Goal: Task Accomplishment & Management: Use online tool/utility

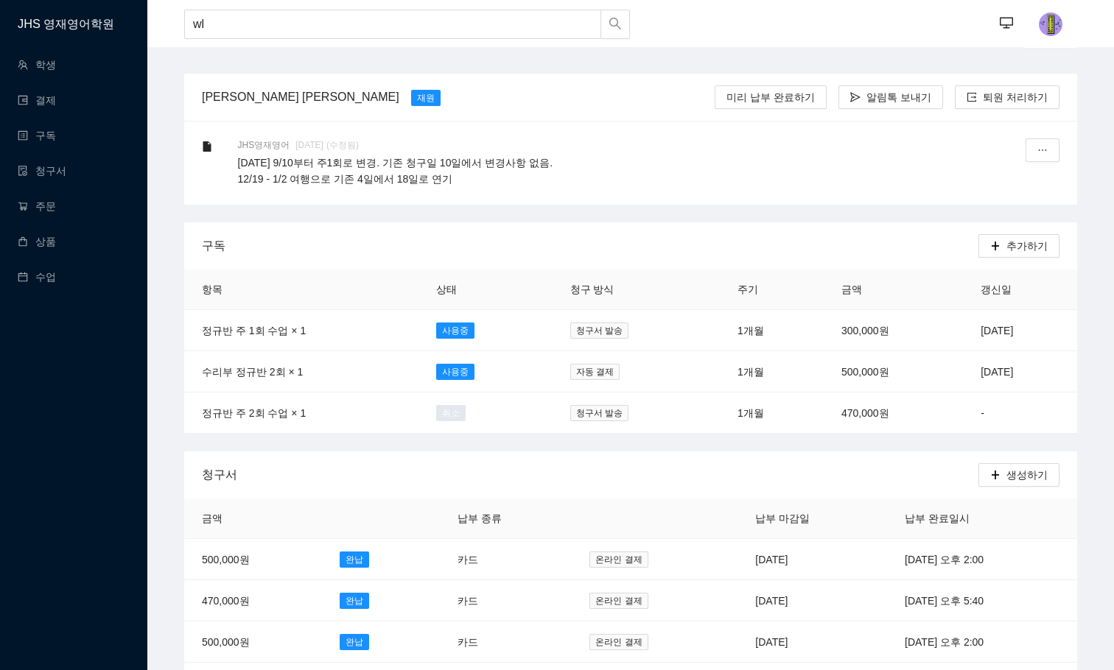
type input "w"
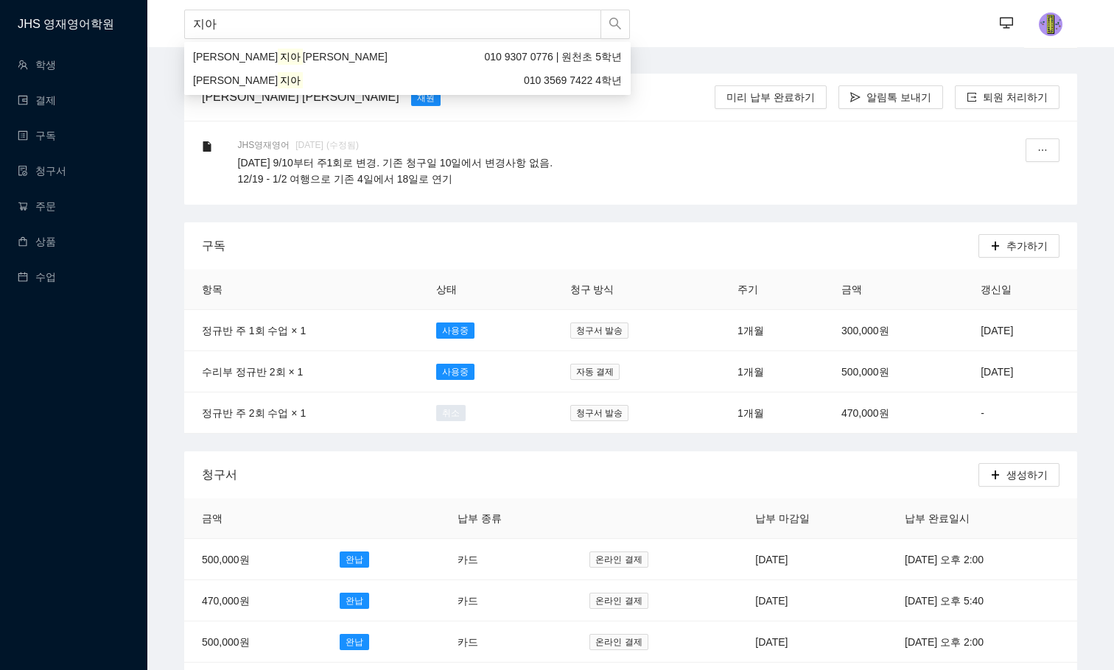
click at [259, 71] on div "[PERSON_NAME] 010 3569 7422 4학년" at bounding box center [407, 81] width 446 height 24
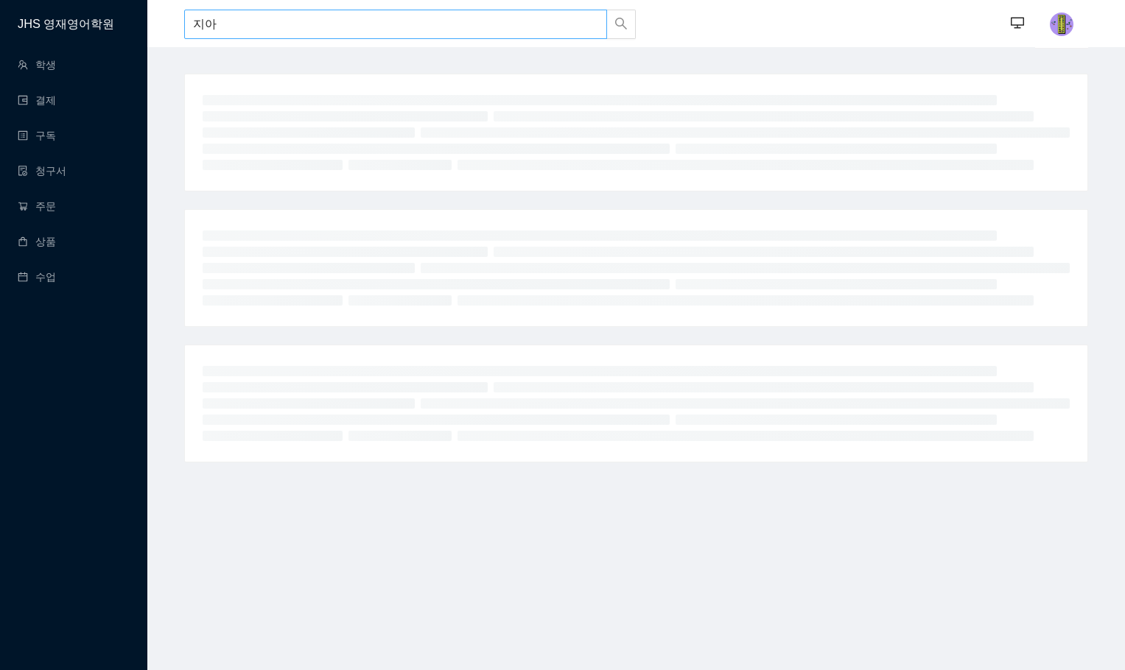
click at [271, 24] on input "지아" at bounding box center [395, 24] width 423 height 29
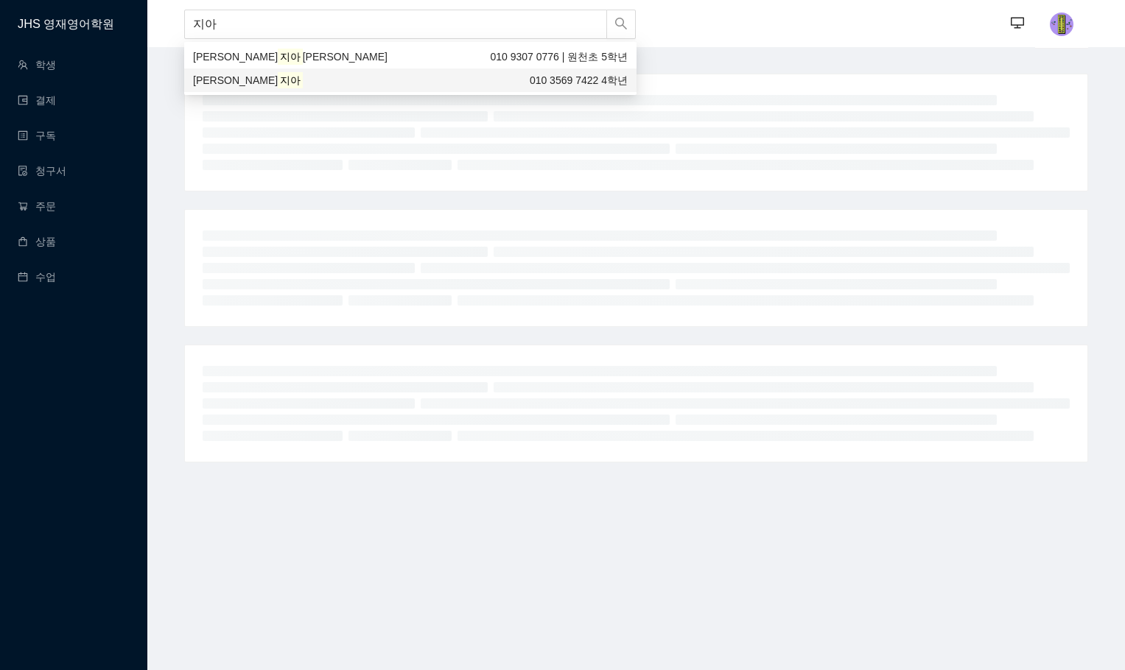
click at [278, 78] on mark "지아" at bounding box center [290, 80] width 25 height 16
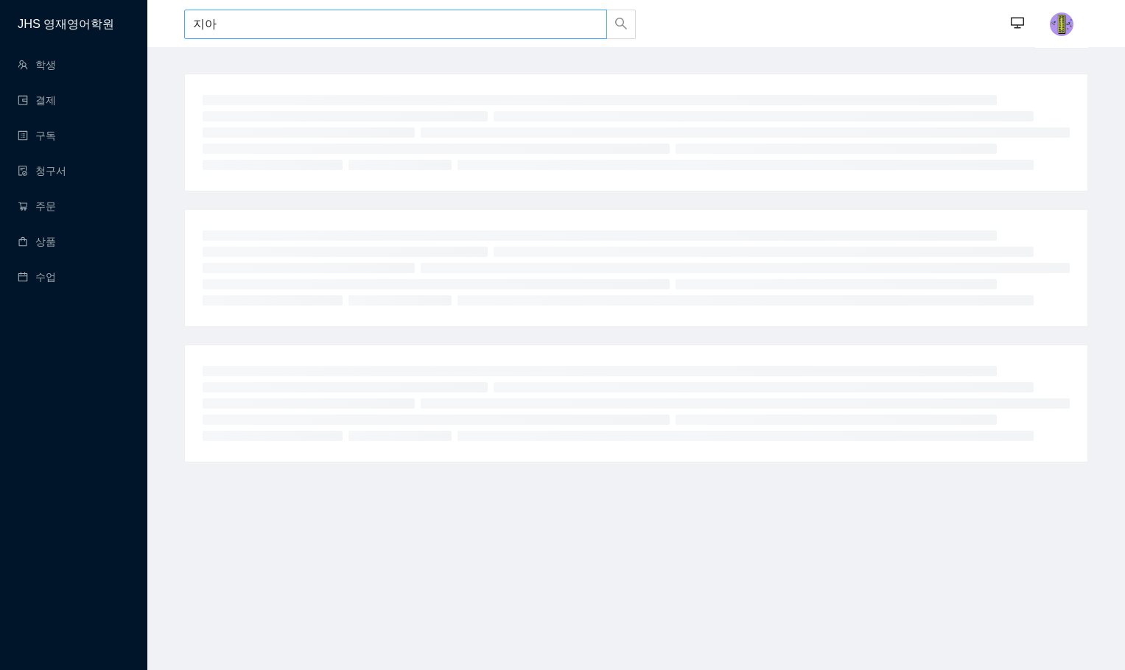
click at [289, 27] on input "지아" at bounding box center [395, 24] width 423 height 29
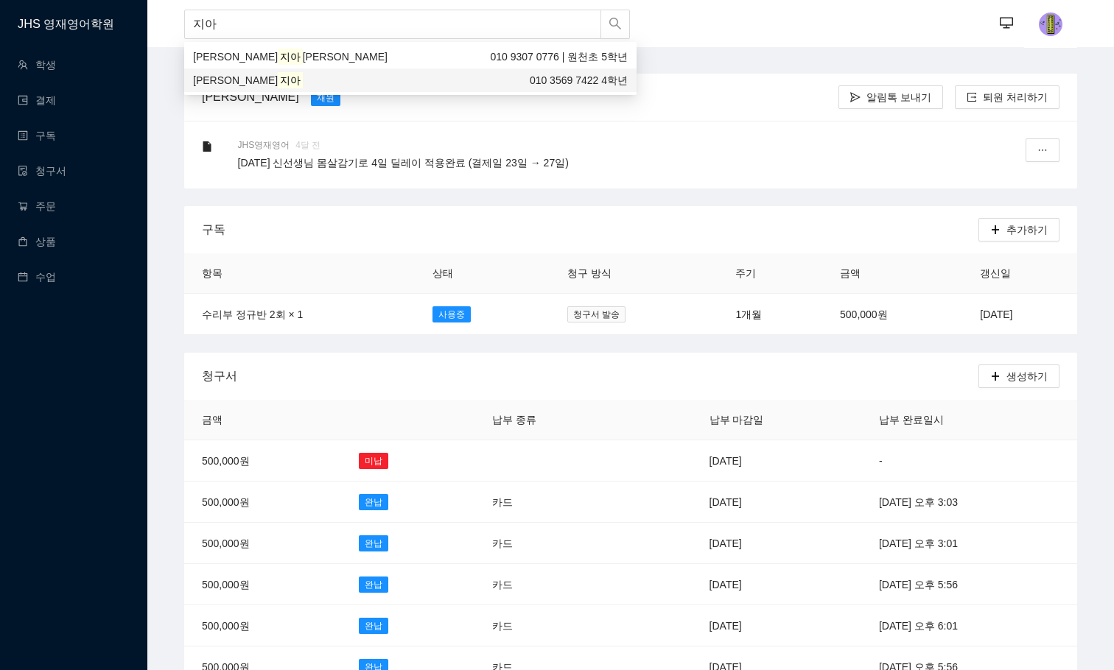
type input "지아"
click at [726, 74] on div "[PERSON_NAME] [PERSON_NAME] [GEOGRAPHIC_DATA] 보내기 퇴원 처리하기" at bounding box center [631, 97] width 858 height 47
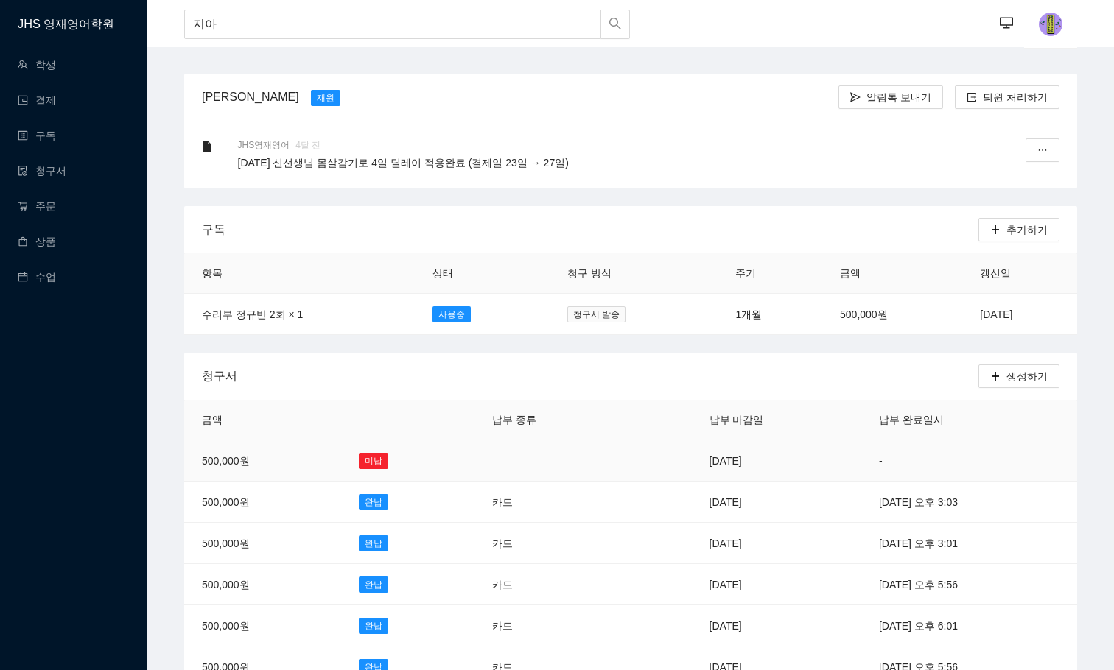
click at [710, 460] on td "[DATE]" at bounding box center [776, 461] width 169 height 41
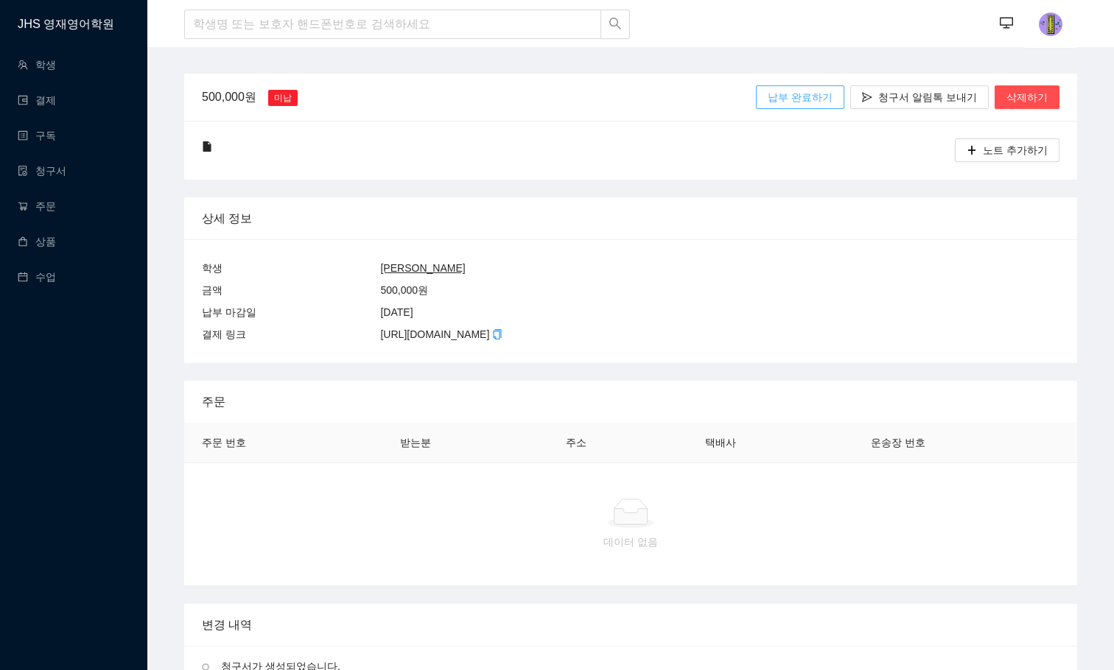
click at [827, 104] on span "납부 완료하기" at bounding box center [800, 97] width 65 height 16
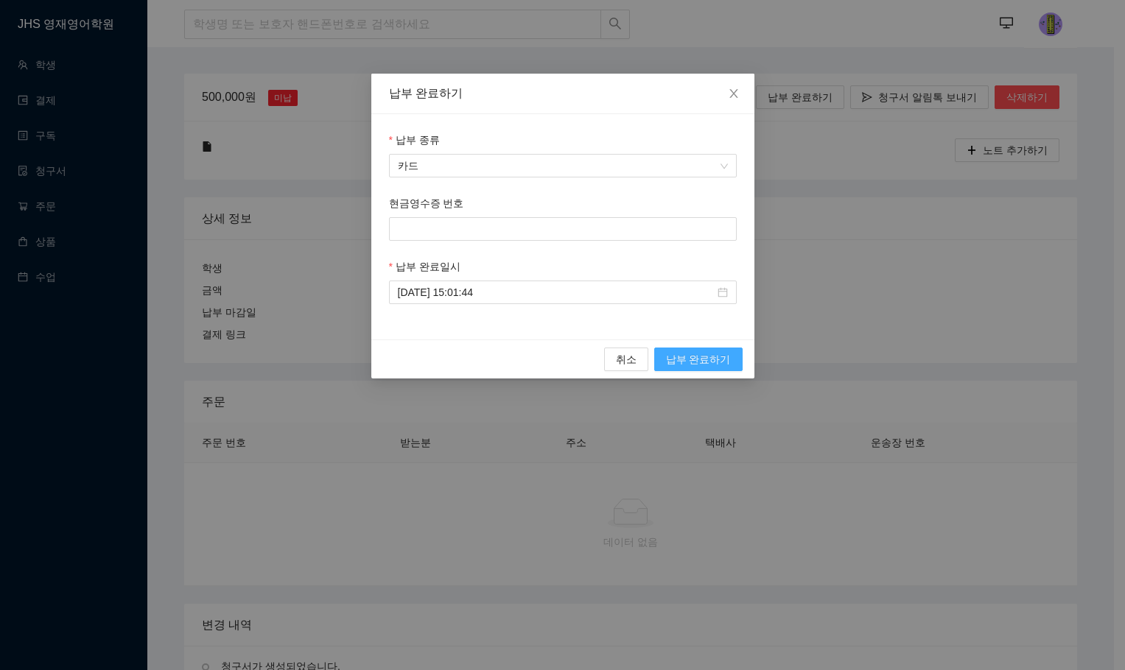
click at [698, 358] on span "납부 완료하기" at bounding box center [698, 359] width 65 height 16
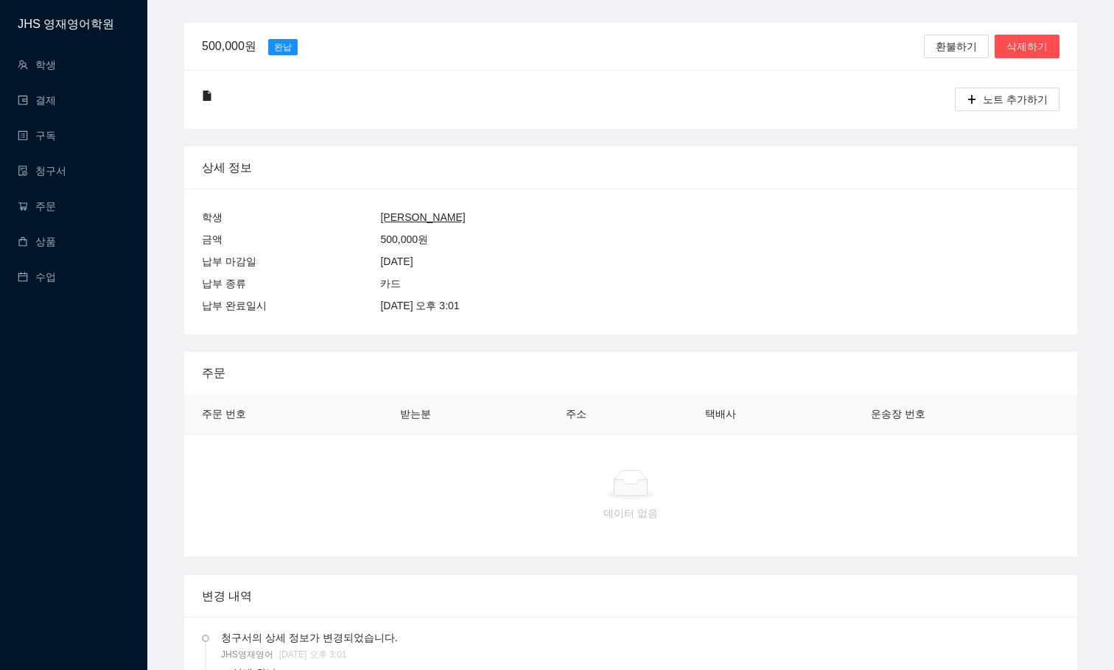
scroll to position [74, 0]
